Goal: Navigation & Orientation: Find specific page/section

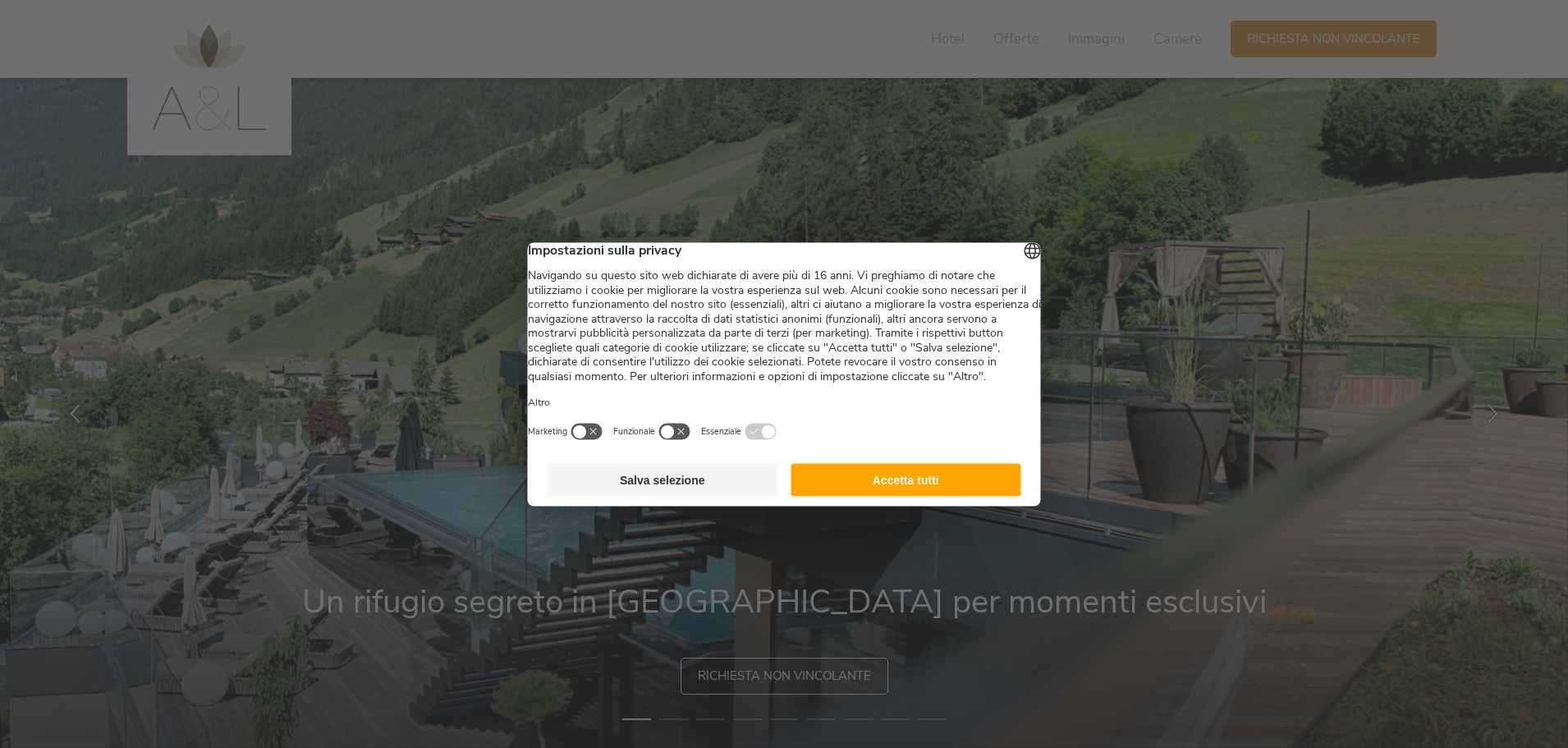
click at [978, 496] on button "Accetta tutti" at bounding box center [906, 479] width 231 height 33
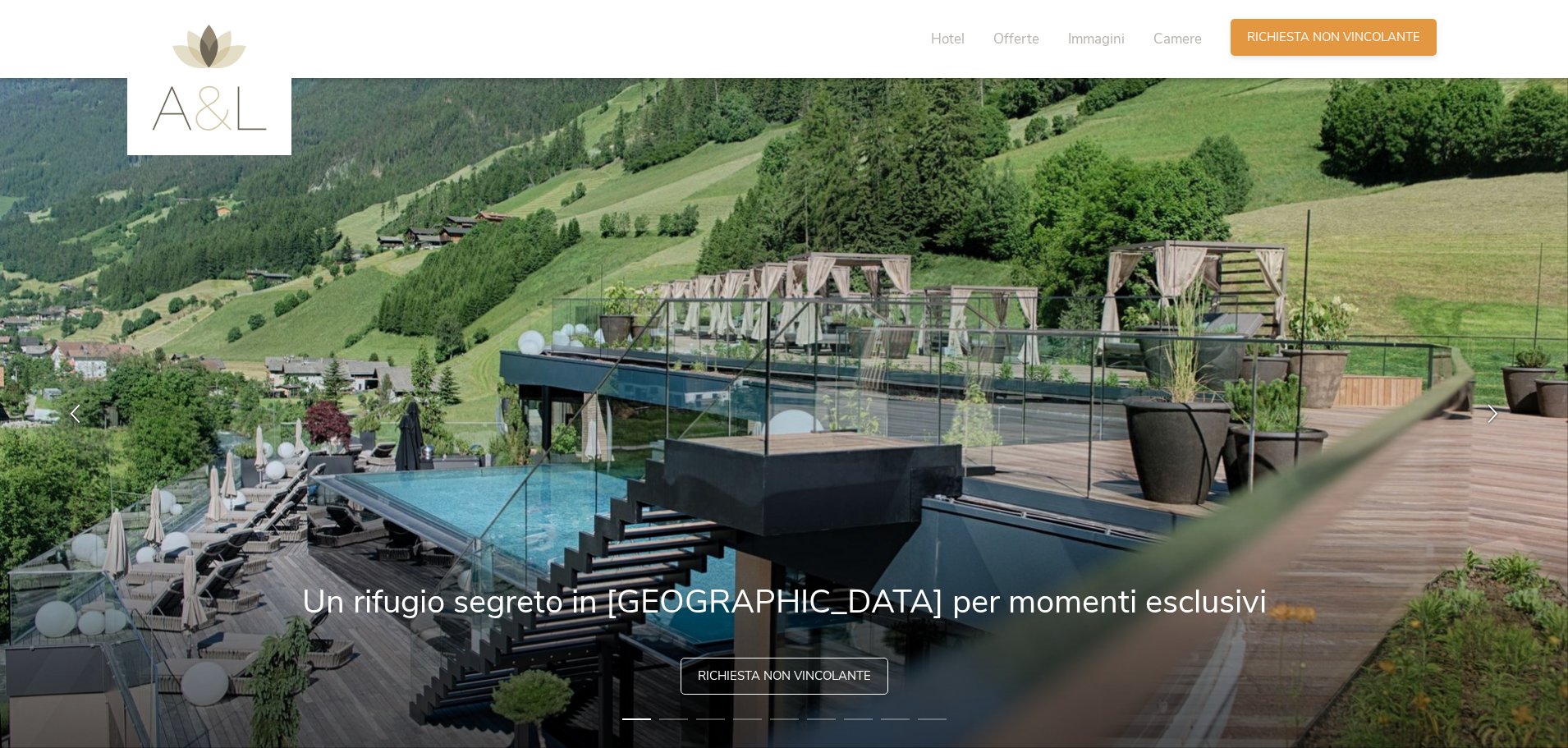
click at [1296, 39] on span "Richiesta non vincolante" at bounding box center [1334, 37] width 173 height 18
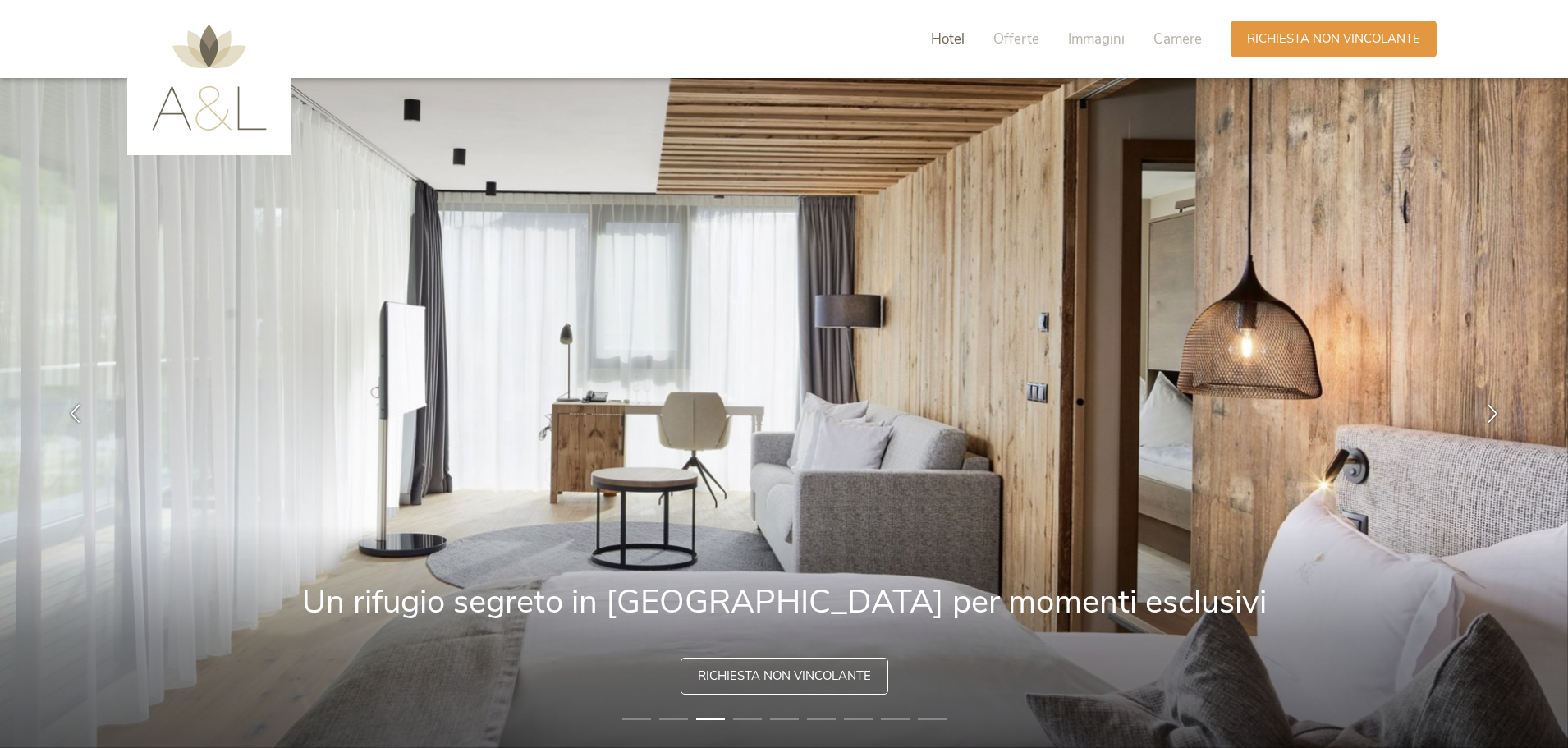
click at [954, 38] on span "Hotel" at bounding box center [948, 39] width 33 height 19
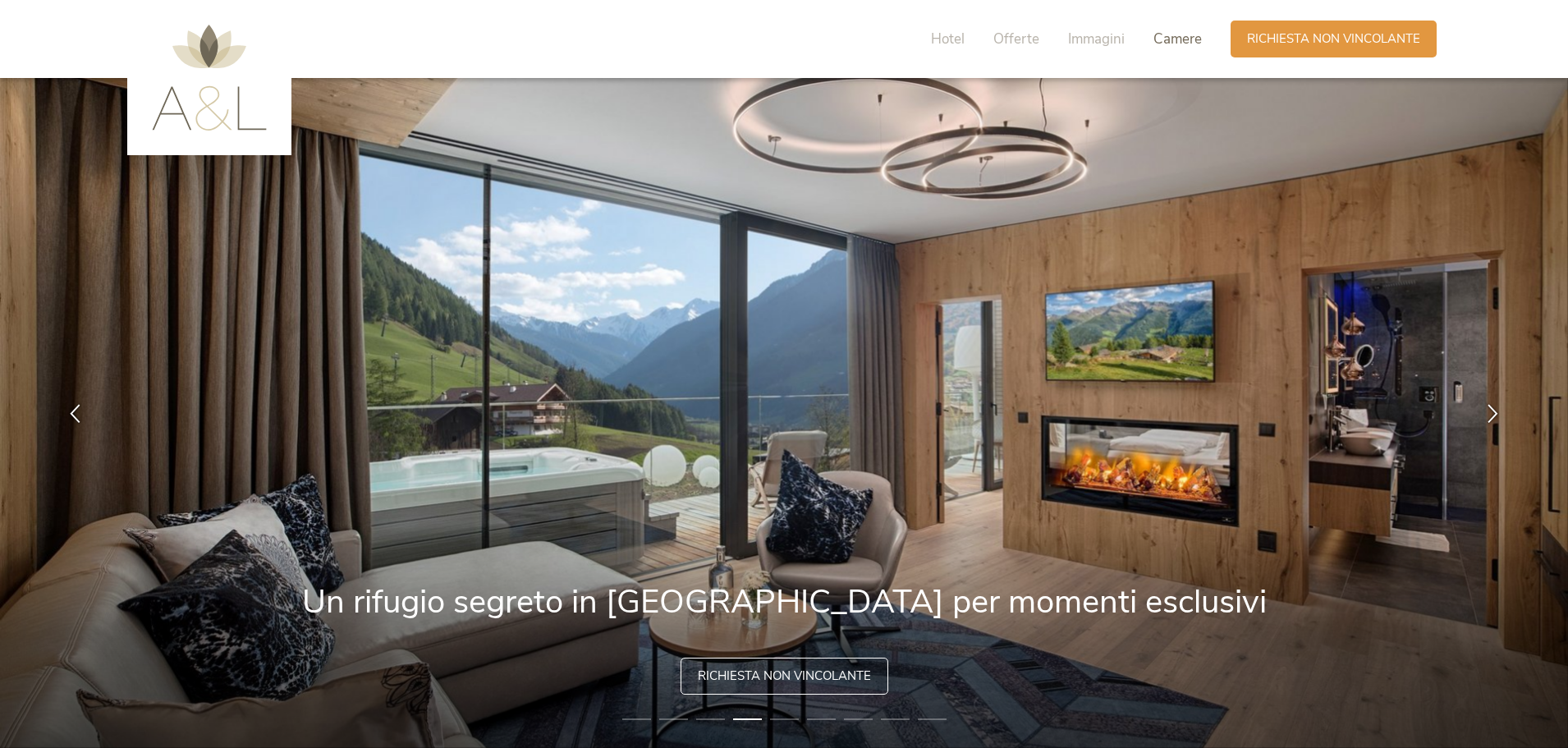
click at [1164, 40] on span "Camere" at bounding box center [1178, 39] width 48 height 19
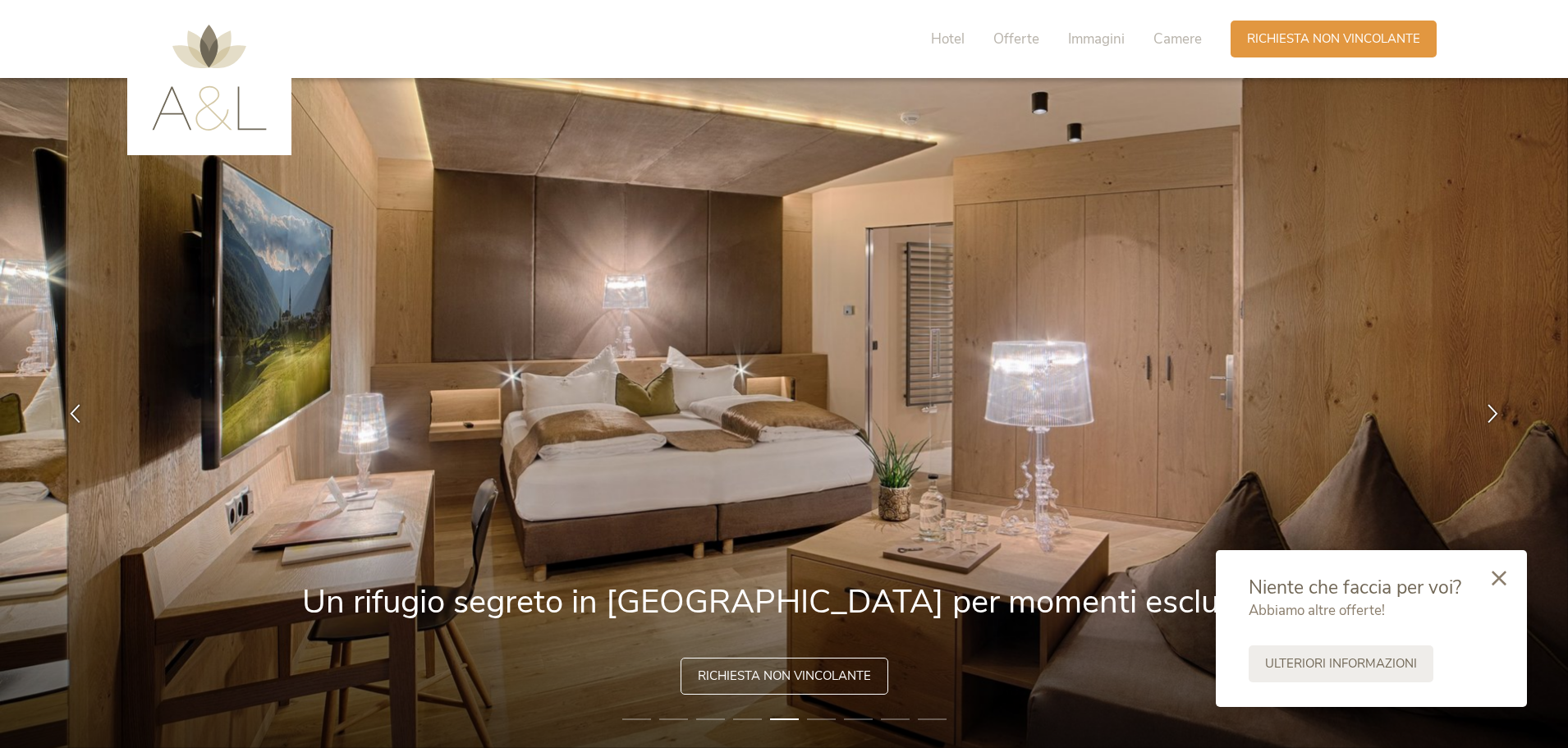
click at [214, 110] on img at bounding box center [209, 77] width 115 height 106
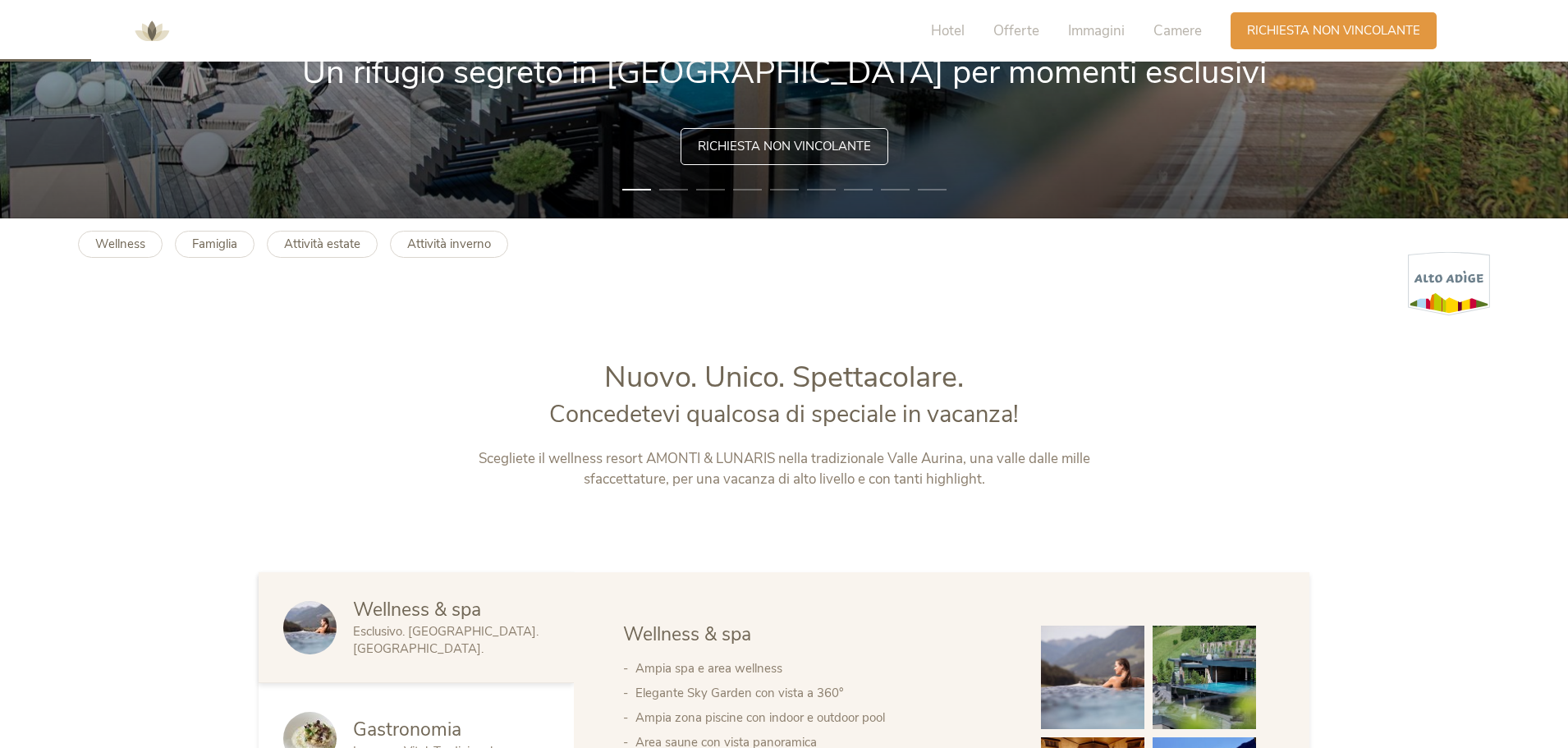
scroll to position [247, 0]
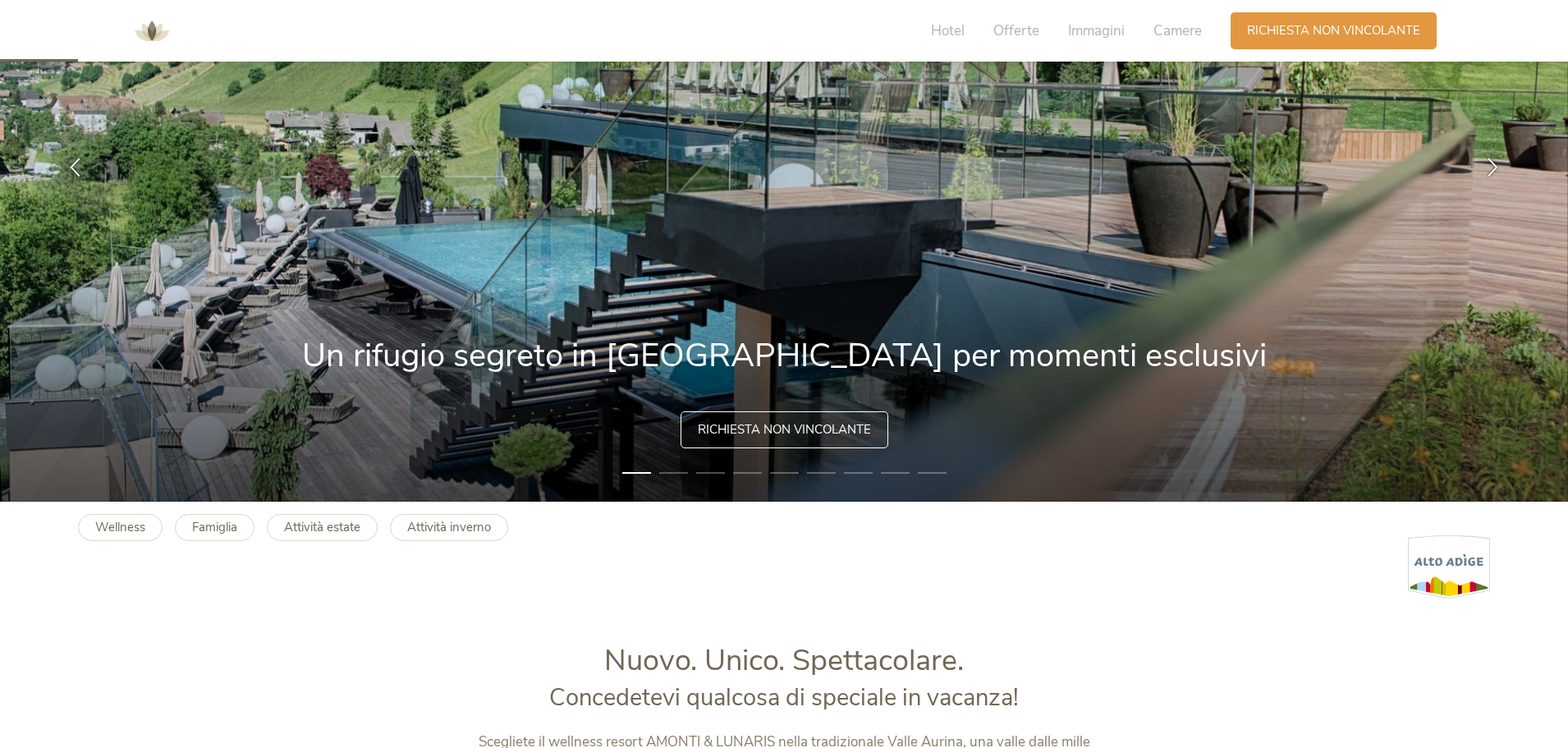
click at [1106, 20] on div "Hotel Offerte Immagini Camere" at bounding box center [1070, 31] width 320 height 37
click at [1107, 22] on span "Immagini" at bounding box center [1096, 31] width 57 height 19
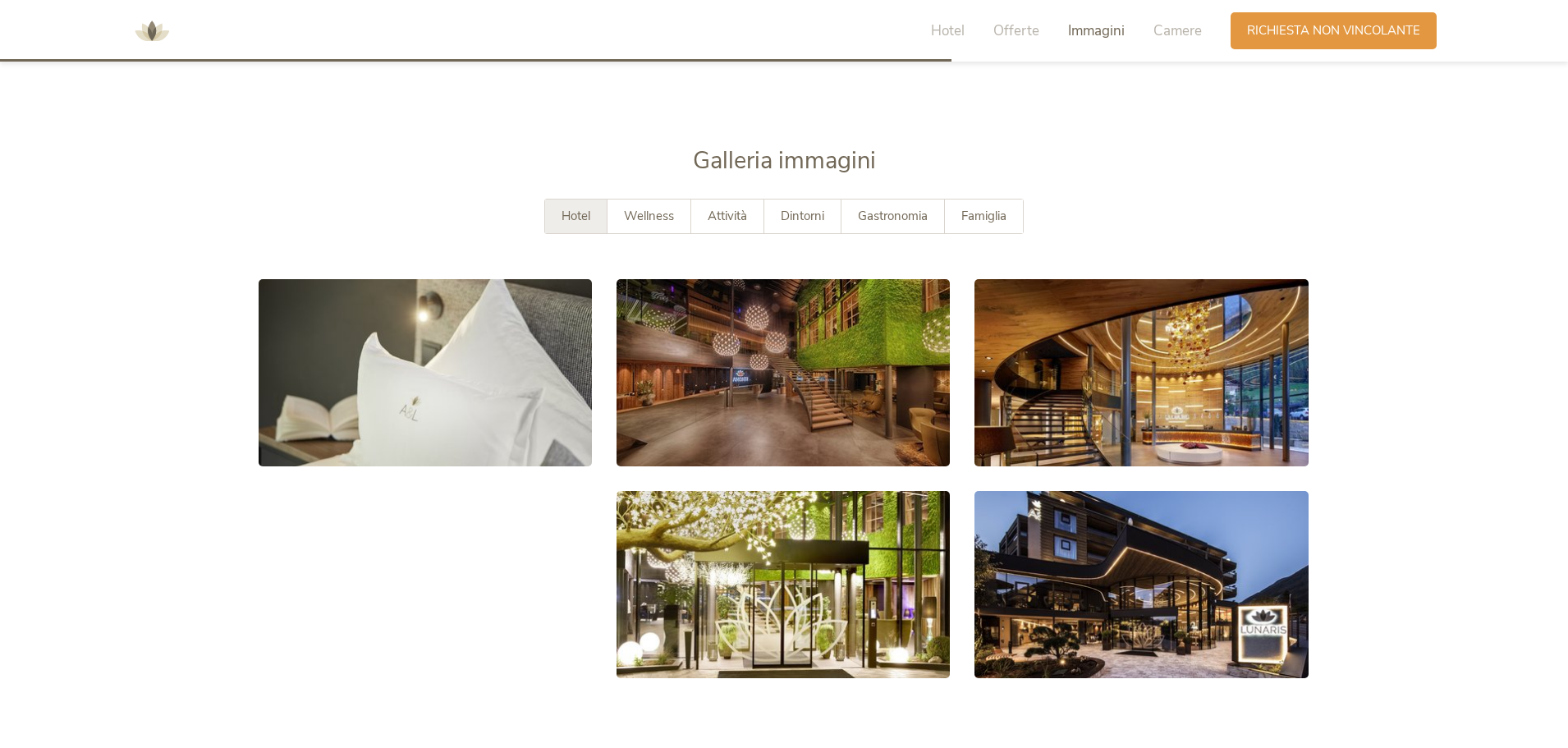
scroll to position [3003, 0]
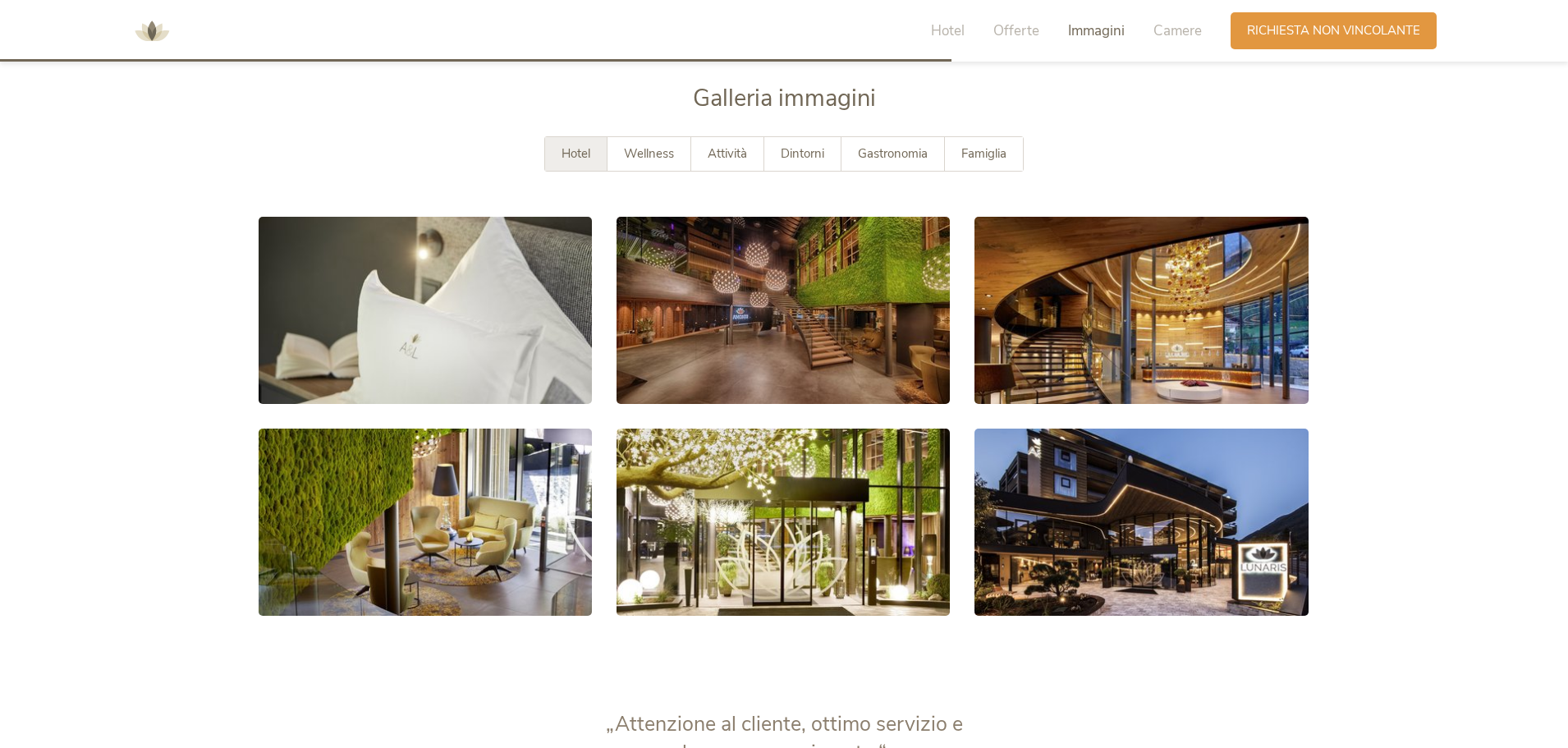
click at [163, 33] on img at bounding box center [152, 31] width 49 height 49
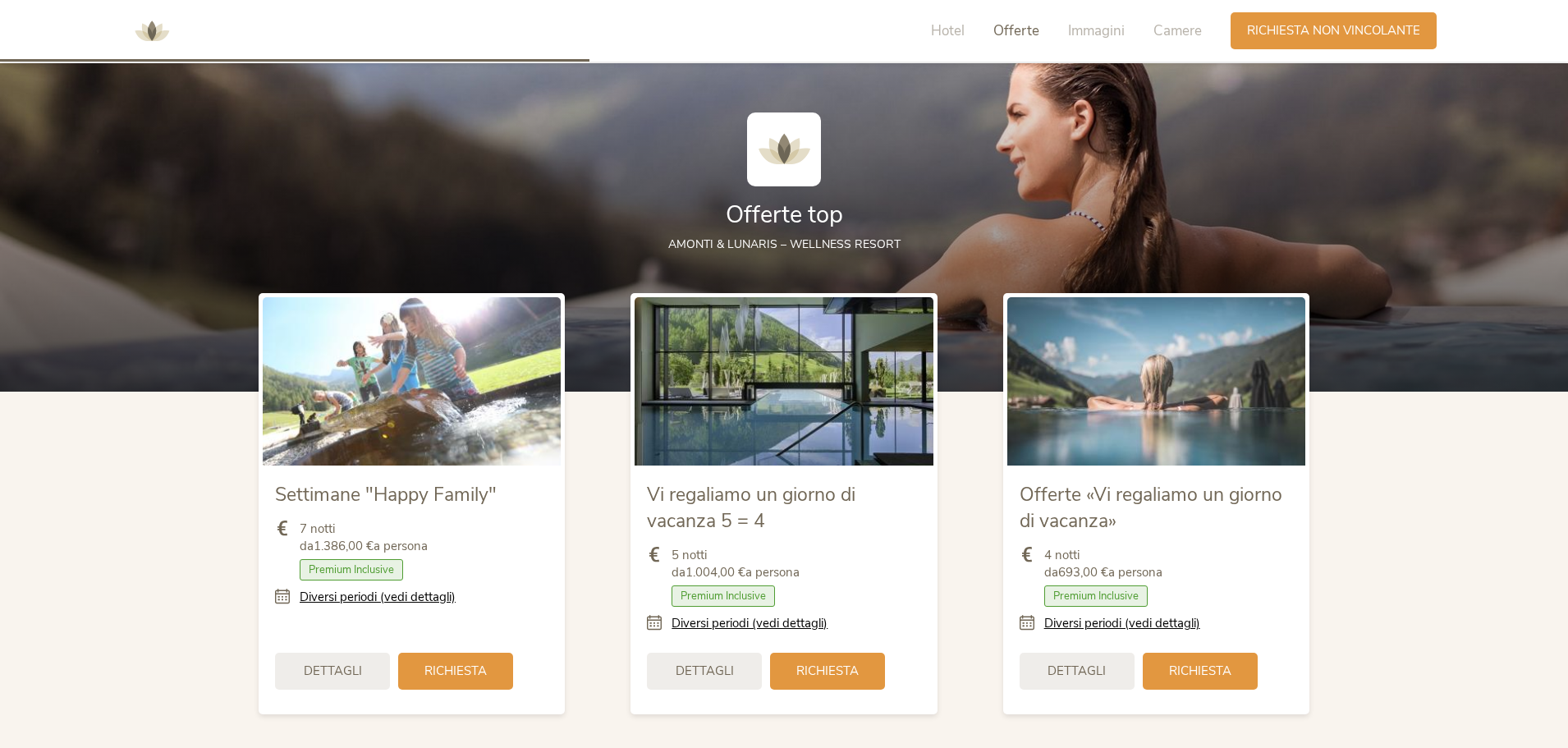
scroll to position [1890, 0]
